Goal: Task Accomplishment & Management: Manage account settings

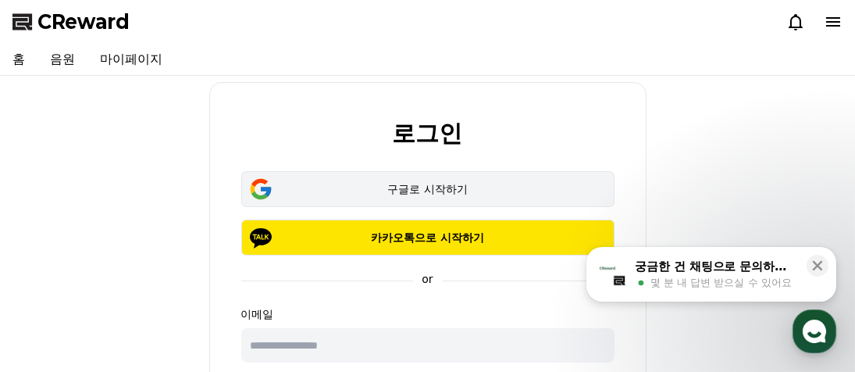
click at [392, 194] on div "구글로 시작하기" at bounding box center [428, 189] width 328 height 16
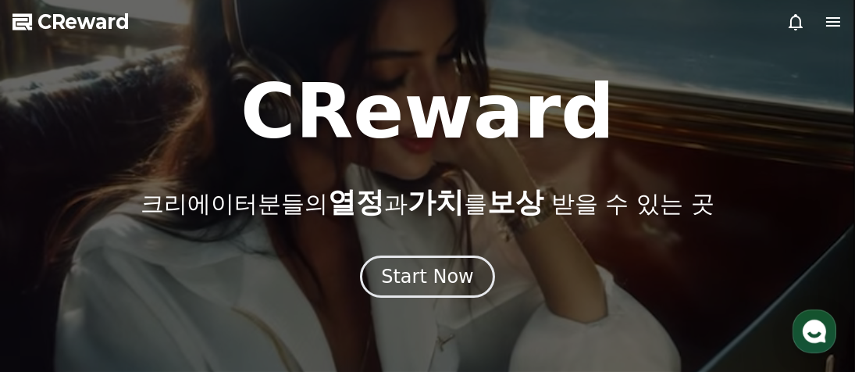
click at [833, 33] on div at bounding box center [427, 186] width 855 height 372
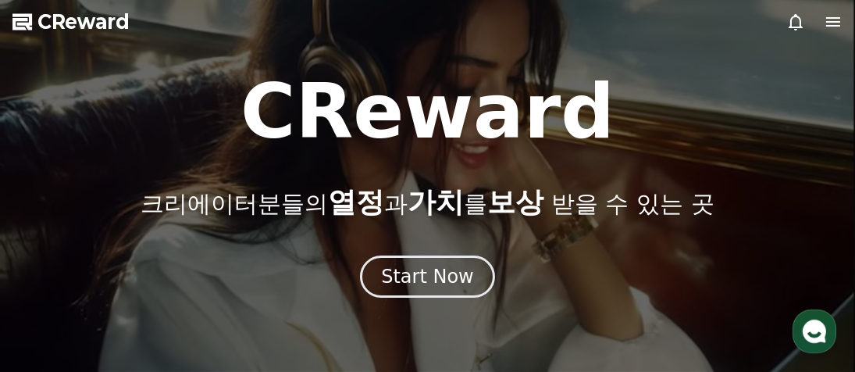
click at [833, 22] on icon at bounding box center [833, 21] width 14 height 9
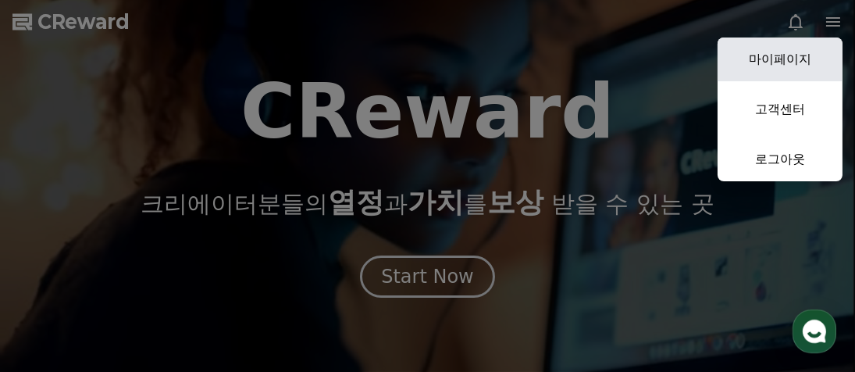
click at [764, 58] on link "마이페이지" at bounding box center [780, 59] width 125 height 44
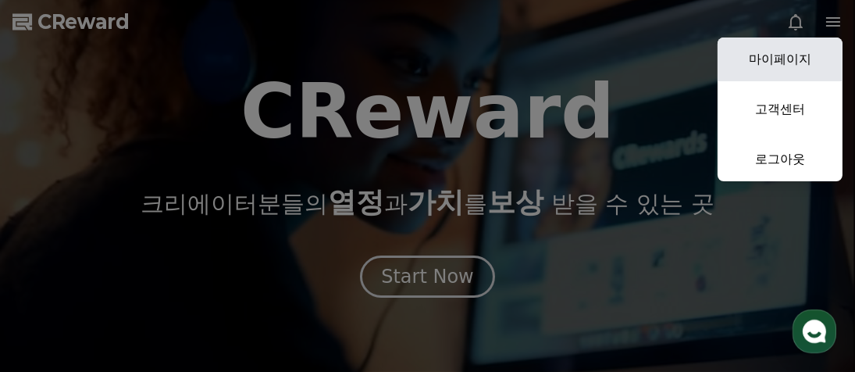
select select "**********"
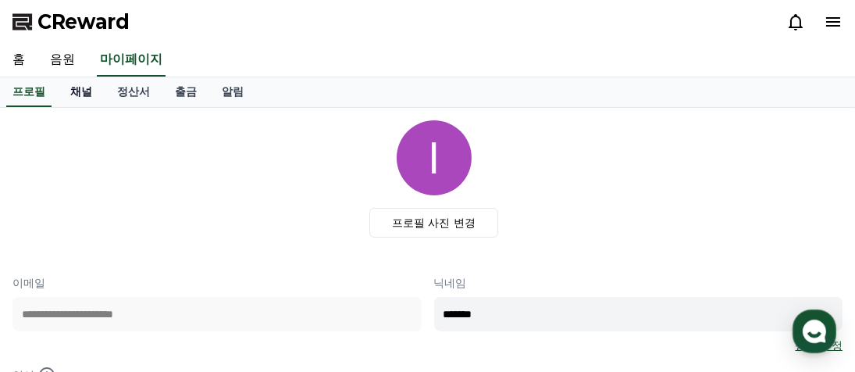
click at [90, 93] on link "채널" at bounding box center [81, 92] width 47 height 30
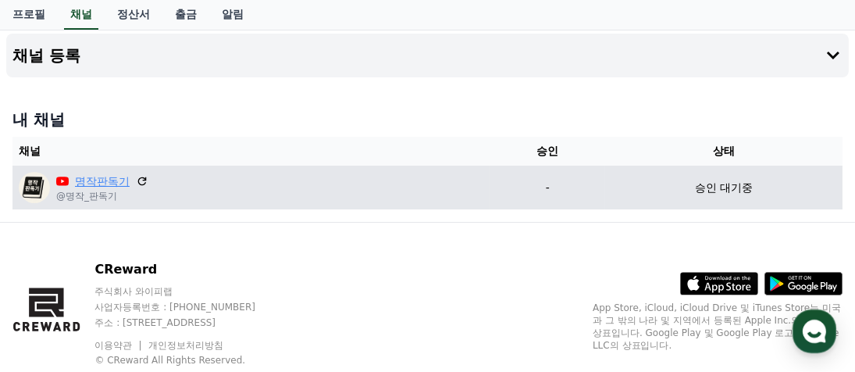
scroll to position [123, 0]
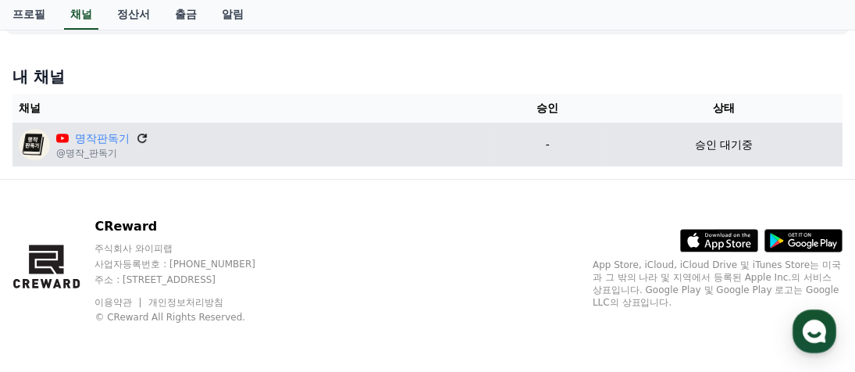
click at [141, 136] on icon at bounding box center [142, 138] width 14 height 14
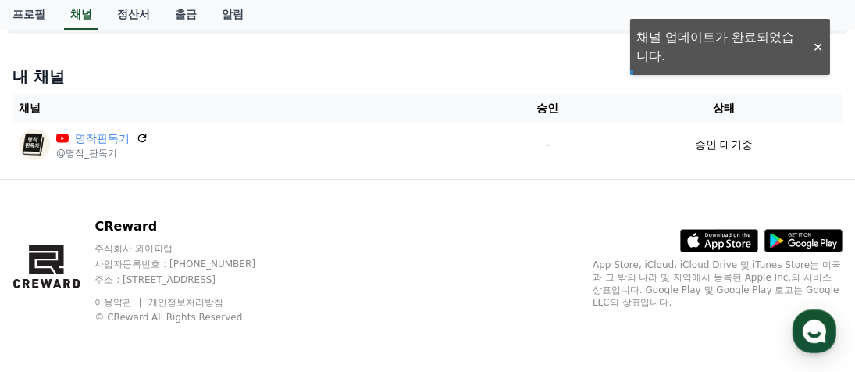
click at [401, 241] on div "CReward 주식회사 와이피랩 사업자등록번호 : [PHONE_NUMBER] 주소 : [STREET_ADDRESS] 이용약관 개인정보처리방침 …" at bounding box center [427, 277] width 855 height 194
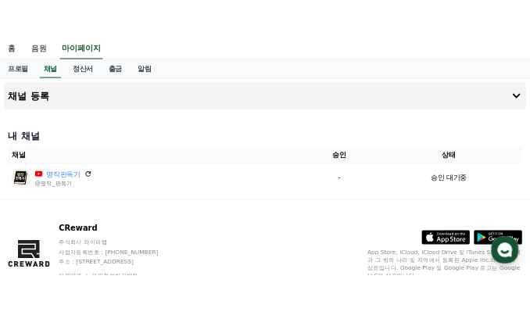
scroll to position [0, 0]
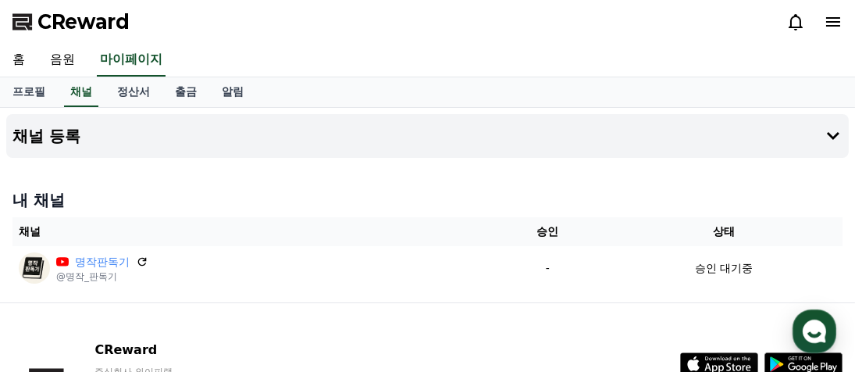
click at [381, 187] on div "내 채널 채널 승인 상태 명작판독기 @명작_판독기 - 승인 대기중" at bounding box center [427, 239] width 843 height 113
